Goal: Information Seeking & Learning: Check status

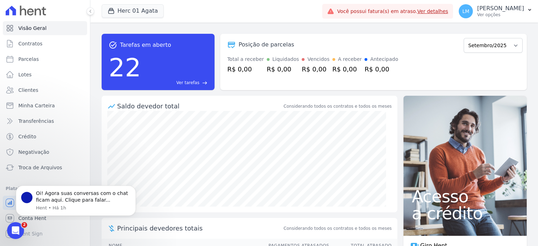
click at [194, 83] on span "Ver tarefas" at bounding box center [187, 83] width 23 height 6
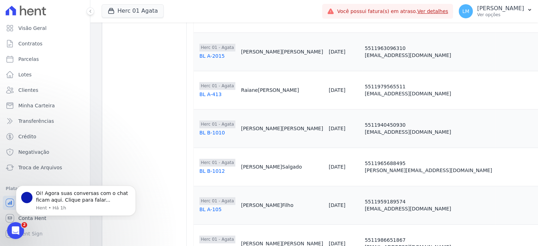
scroll to position [529, 0]
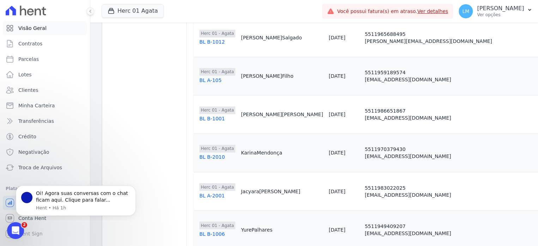
click at [41, 29] on span "Visão Geral" at bounding box center [32, 28] width 28 height 7
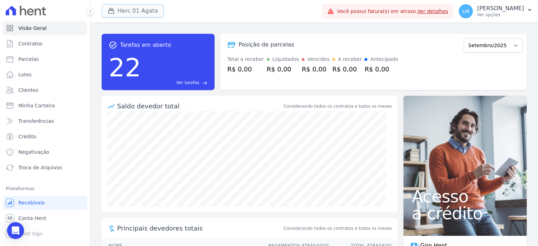
click at [139, 13] on button "Herc 01 Agata" at bounding box center [133, 10] width 62 height 13
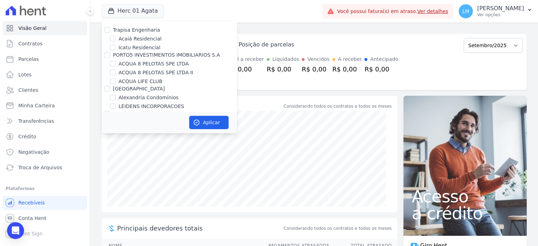
click at [251, 29] on div "task_alt Tarefas em aberto 22 Ver tarefas east Posição de parcelas Dezembro/202…" at bounding box center [314, 62] width 425 height 68
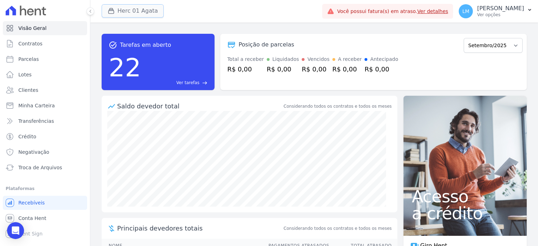
click at [146, 8] on button "Herc 01 Agata" at bounding box center [133, 10] width 62 height 13
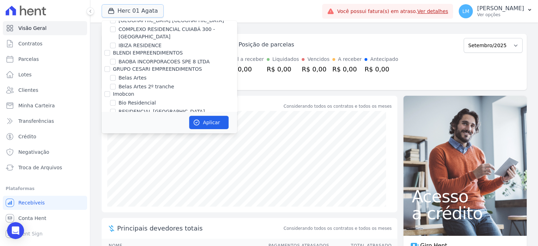
scroll to position [282, 0]
click at [114, 59] on input "BAOBA INCORPORACOES SPE 8 LTDA" at bounding box center [113, 62] width 6 height 6
checkbox input "true"
click at [221, 127] on button "Aplicar" at bounding box center [208, 122] width 39 height 13
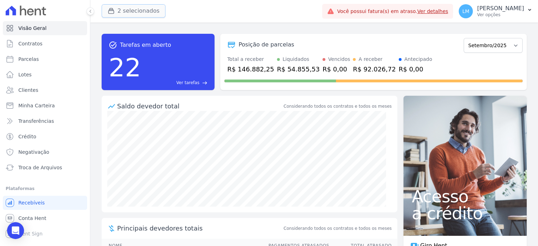
click at [133, 12] on button "2 selecionados" at bounding box center [134, 10] width 64 height 13
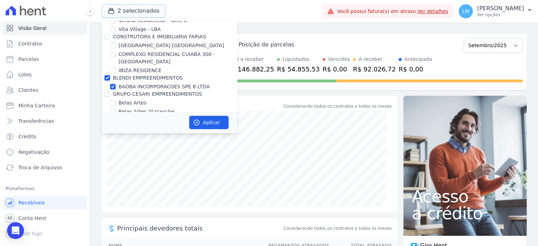
scroll to position [353, 0]
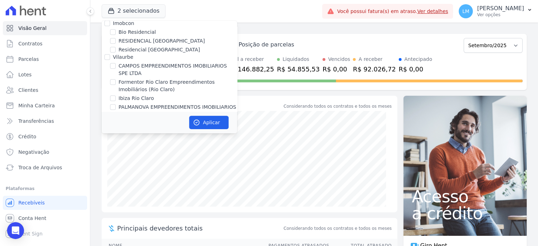
click at [286, 30] on div "task_alt Tarefas em aberto 22 Ver tarefas east Posição de parcelas Dezembro/202…" at bounding box center [314, 62] width 425 height 68
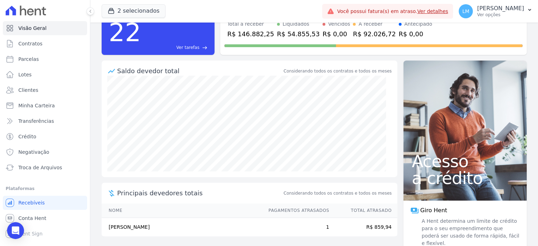
scroll to position [46, 0]
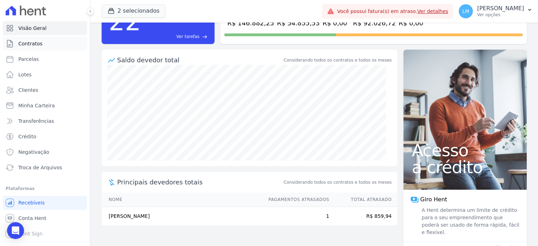
click at [42, 44] on link "Contratos" at bounding box center [45, 44] width 84 height 14
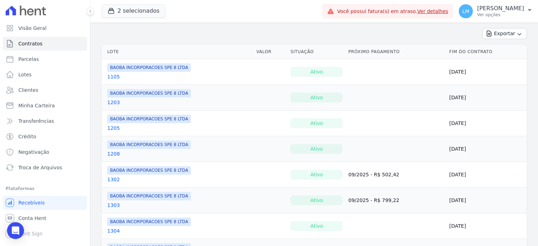
scroll to position [59, 0]
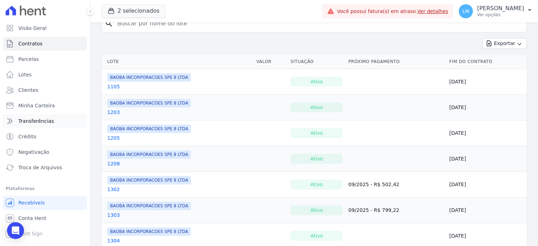
click at [43, 120] on span "Transferências" at bounding box center [36, 121] width 36 height 7
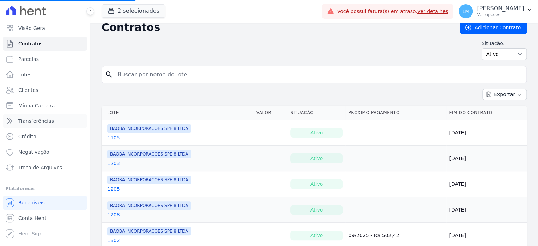
scroll to position [0, 0]
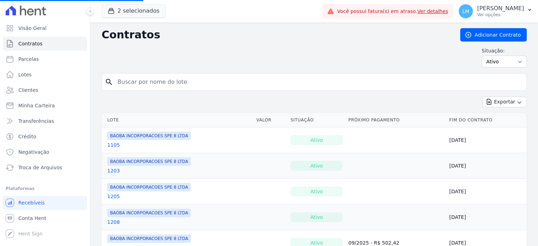
click at [435, 8] on link "Ver detalhes" at bounding box center [432, 11] width 31 height 6
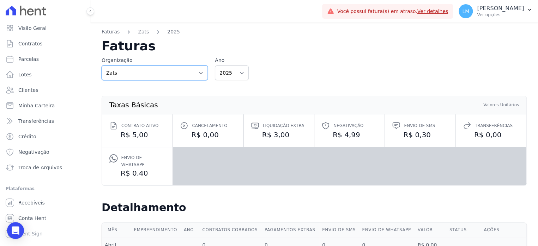
click at [200, 75] on select "Alcance Engenharia Alexandria Árbore BLENDI EMPREENDIMENTOS BONELLI EMPREENDIME…" at bounding box center [155, 73] width 106 height 15
select select "46f4ec06-9aab-4ffa-9655-d6cfc52ec9ff"
click at [102, 66] on select "Alcance Engenharia Alexandria Árbore BLENDI EMPREENDIMENTOS BONELLI EMPREENDIME…" at bounding box center [155, 73] width 106 height 15
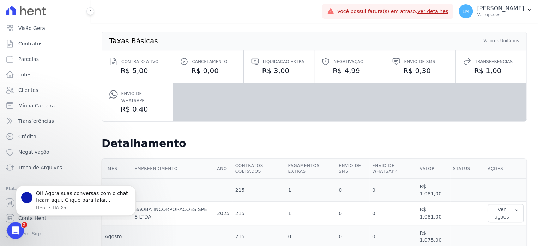
scroll to position [97, 0]
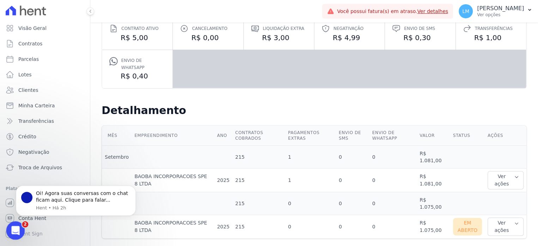
click at [19, 231] on div "Abrir mensagem da Intercom" at bounding box center [14, 229] width 23 height 23
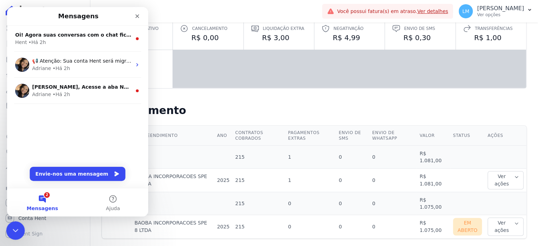
scroll to position [0, 0]
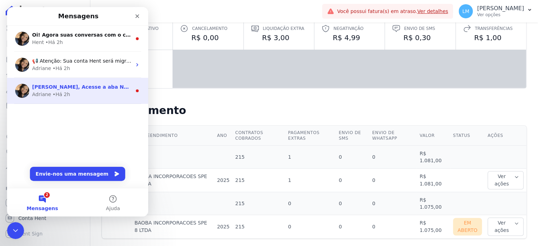
click at [86, 93] on div "Adriane • Há 2h" at bounding box center [81, 94] width 99 height 7
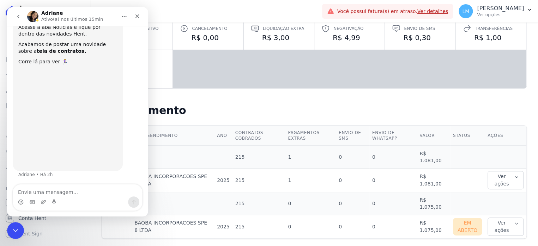
scroll to position [26, 0]
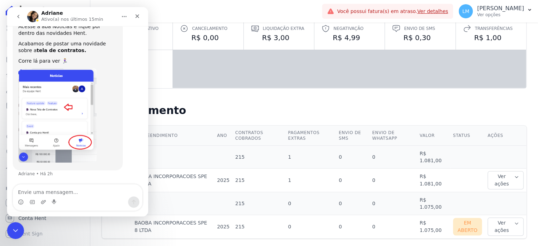
click at [19, 18] on icon "go back" at bounding box center [19, 17] width 6 height 6
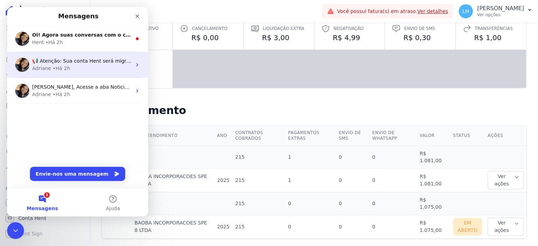
scroll to position [0, 0]
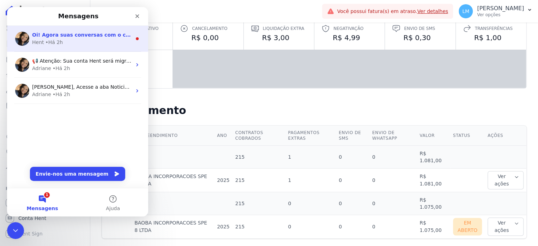
click at [65, 44] on div "Hent • Há 2h" at bounding box center [81, 42] width 99 height 7
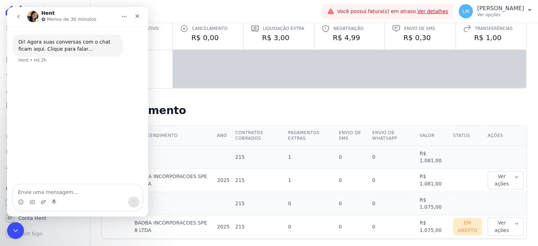
click at [18, 14] on icon "go back" at bounding box center [19, 17] width 6 height 6
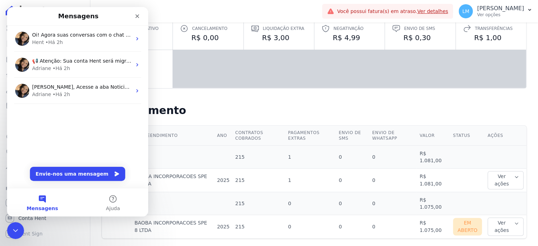
click at [203, 89] on div "Taxas Básicas Valores Unitários Contrato ativo R$ 5,00 Cancelamento R$ 0,00 Liq…" at bounding box center [313, 44] width 447 height 110
click at [135, 14] on icon "Fechar" at bounding box center [137, 16] width 6 height 6
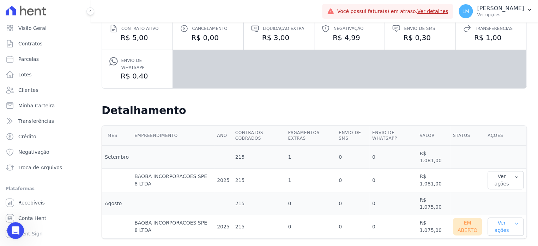
click at [514, 221] on icon "button" at bounding box center [516, 224] width 5 height 6
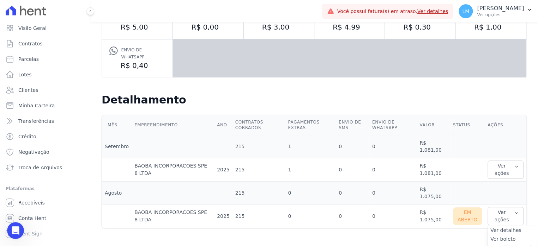
scroll to position [114, 0]
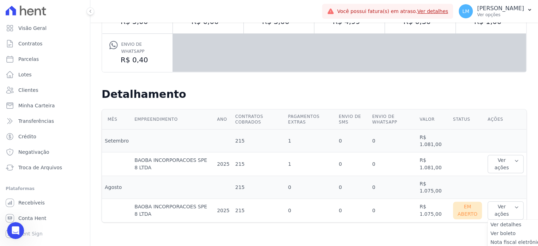
click at [511, 221] on link "Ver detalhes" at bounding box center [516, 224] width 52 height 7
